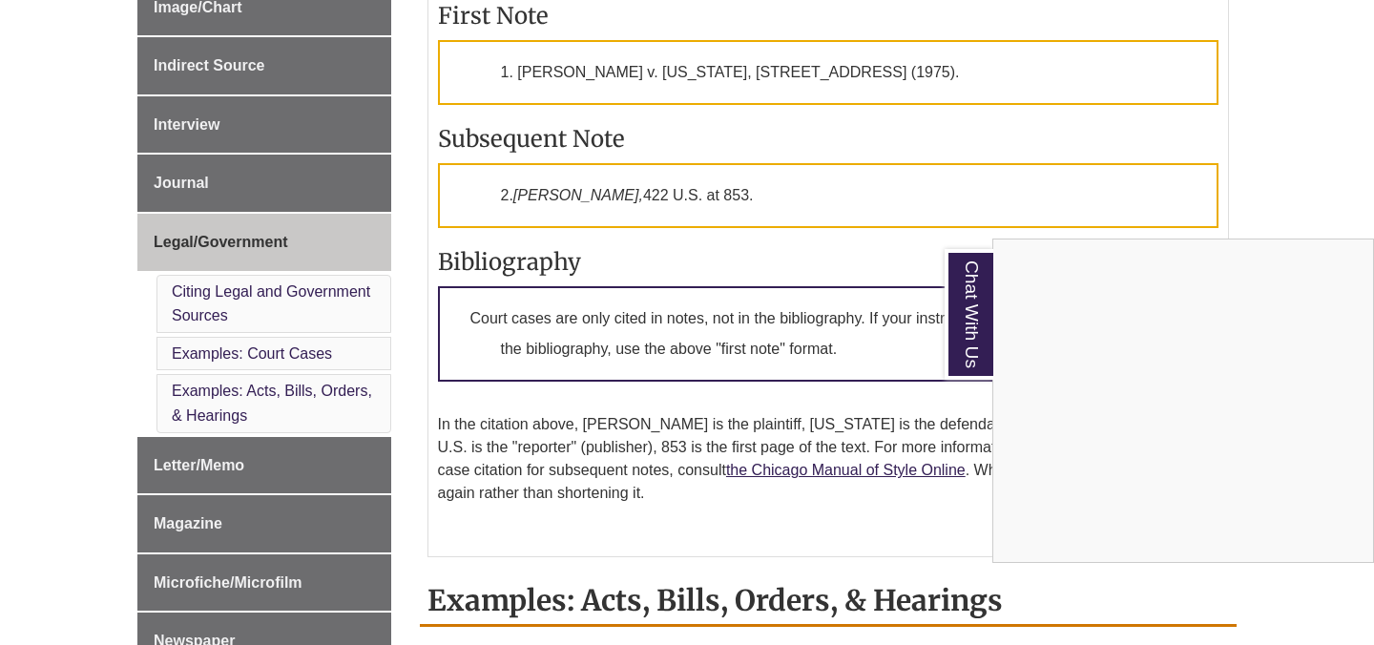
scroll to position [864, 0]
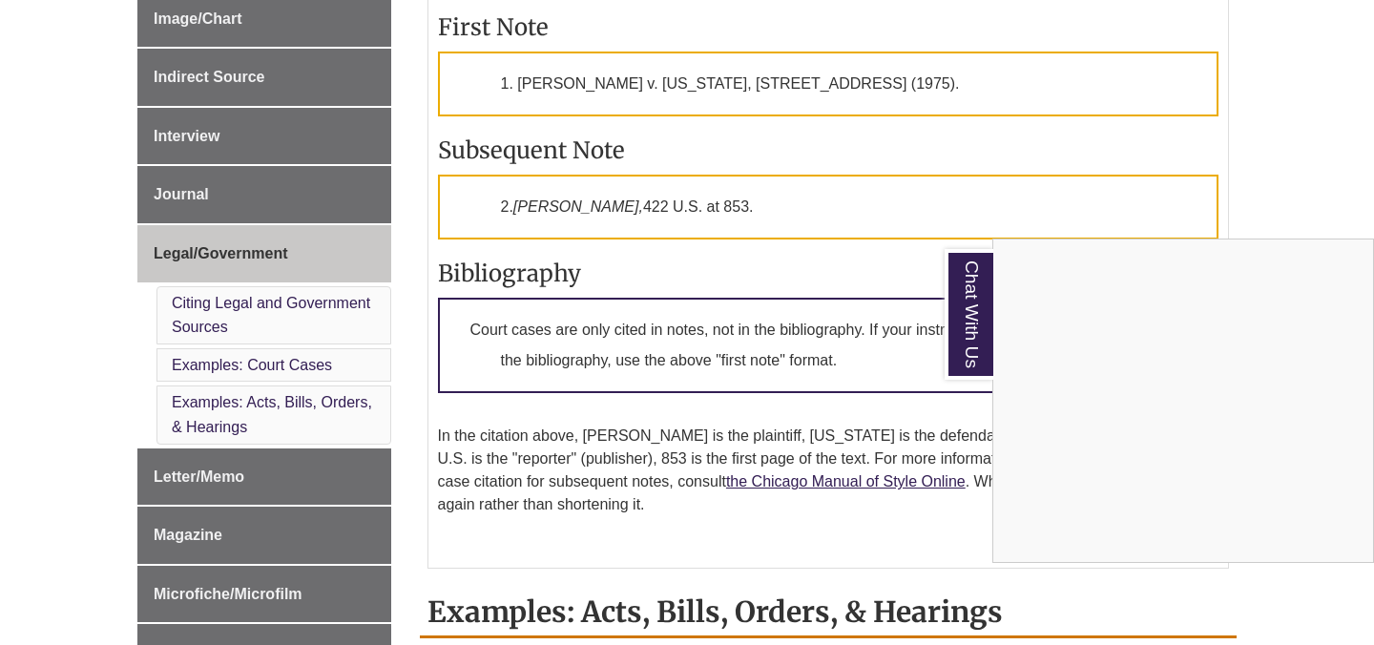
click at [612, 79] on div "Chat With Us" at bounding box center [687, 322] width 1374 height 645
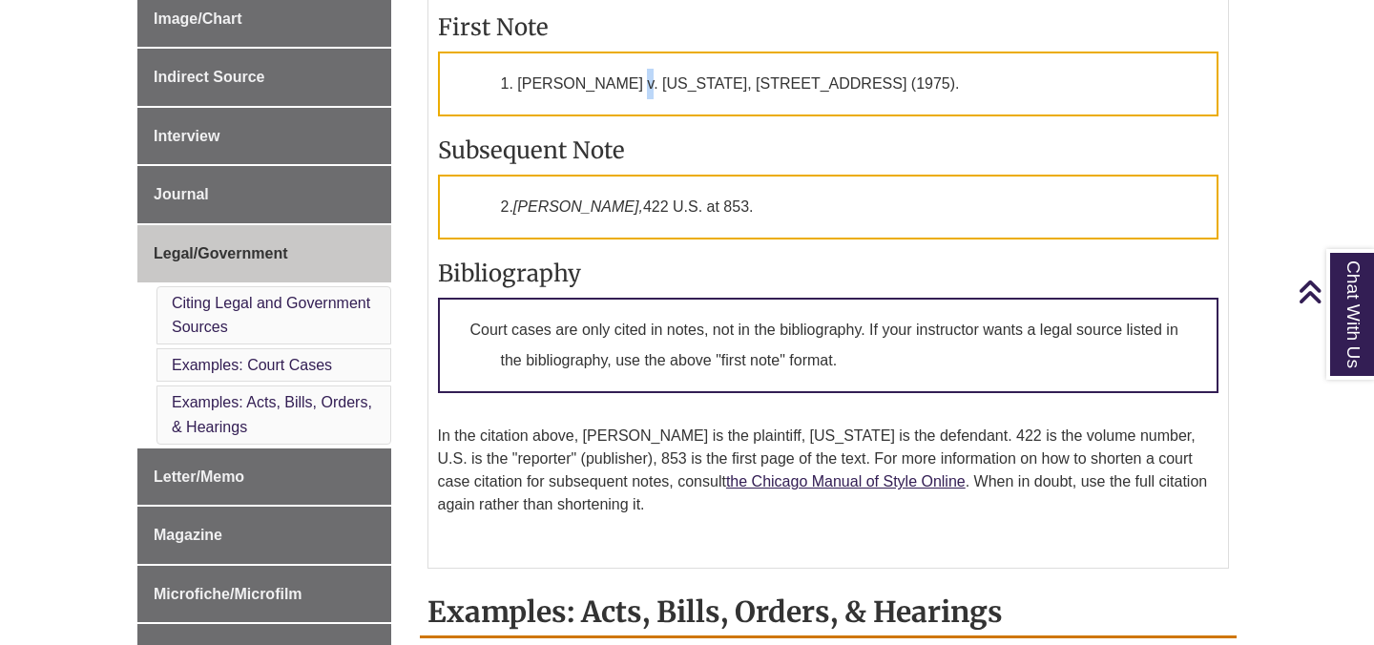
click at [612, 79] on p "1. [PERSON_NAME] v. [US_STATE], [STREET_ADDRESS] (1975)." at bounding box center [828, 84] width 781 height 65
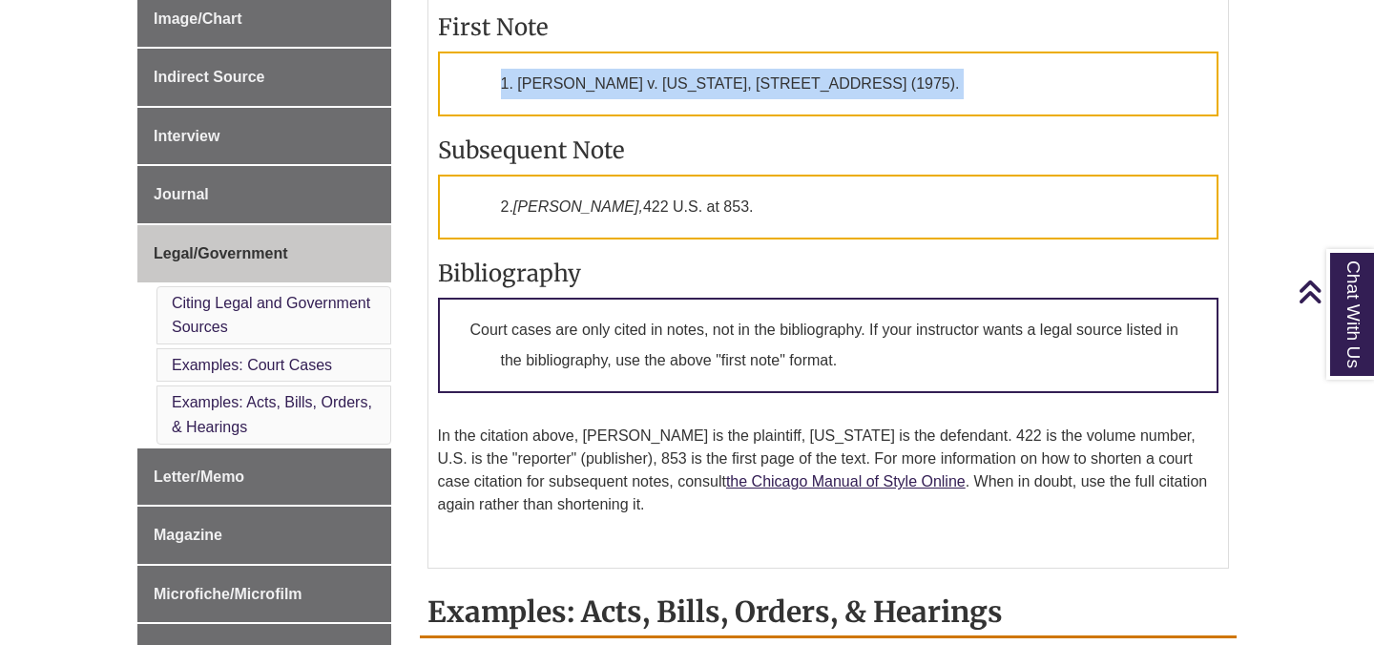
click at [612, 79] on p "1. [PERSON_NAME] v. [US_STATE], [STREET_ADDRESS] (1975)." at bounding box center [828, 84] width 781 height 65
copy div "1. [PERSON_NAME] v. [US_STATE], [STREET_ADDRESS] (1975)."
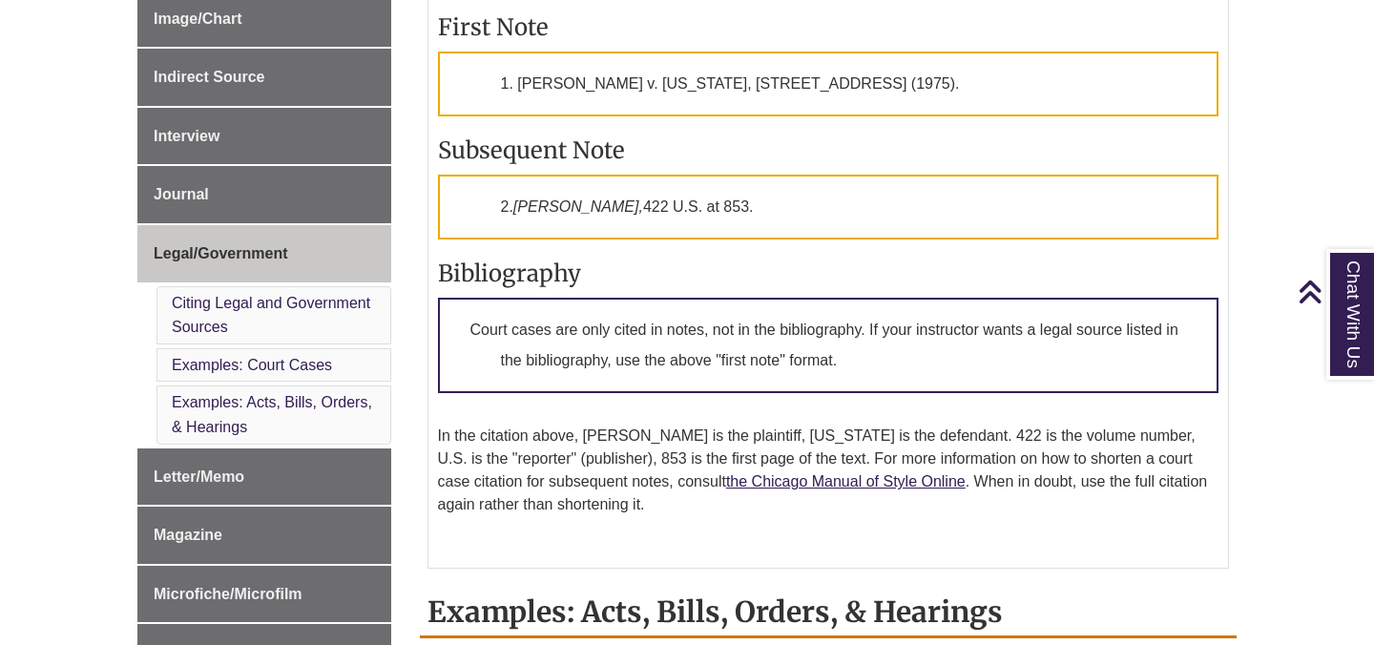
click at [573, 205] on p "2. [PERSON_NAME], [STREET_ADDRESS]." at bounding box center [828, 207] width 781 height 65
copy div "2. [PERSON_NAME], [STREET_ADDRESS]."
click at [678, 194] on p "2. [PERSON_NAME], [STREET_ADDRESS]." at bounding box center [828, 207] width 781 height 65
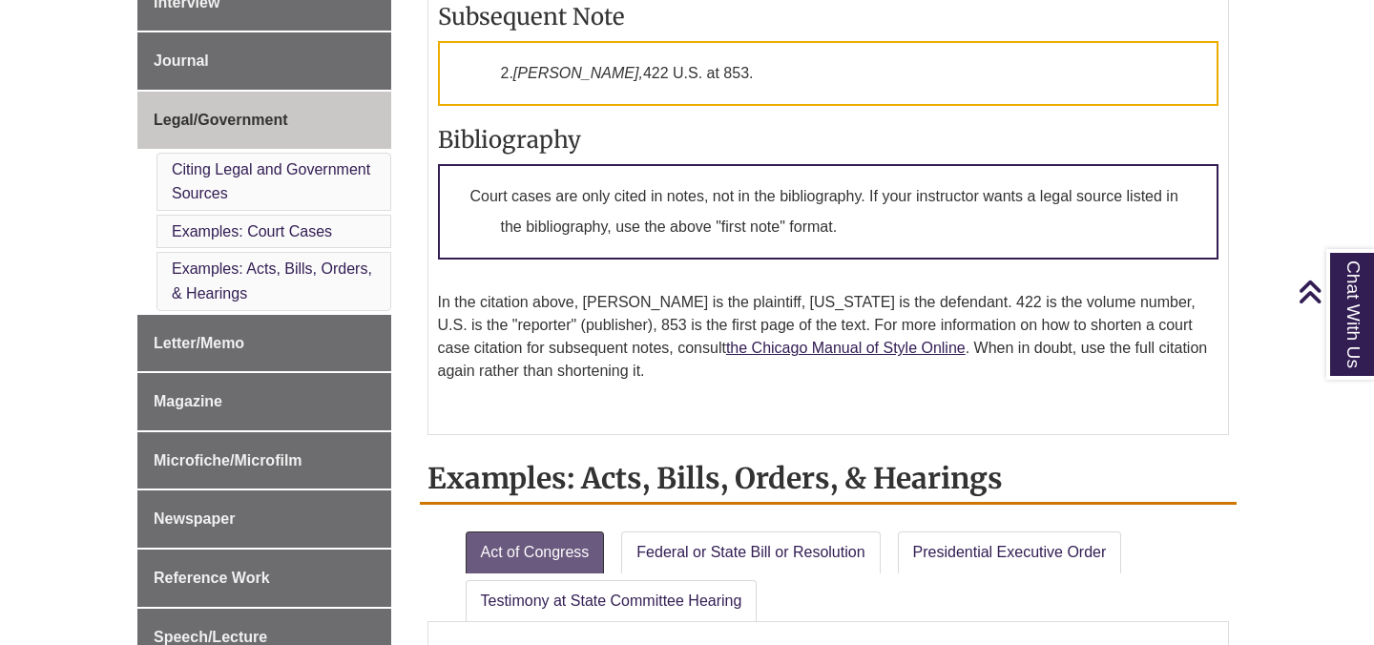
scroll to position [999, 0]
